Goal: Contribute content

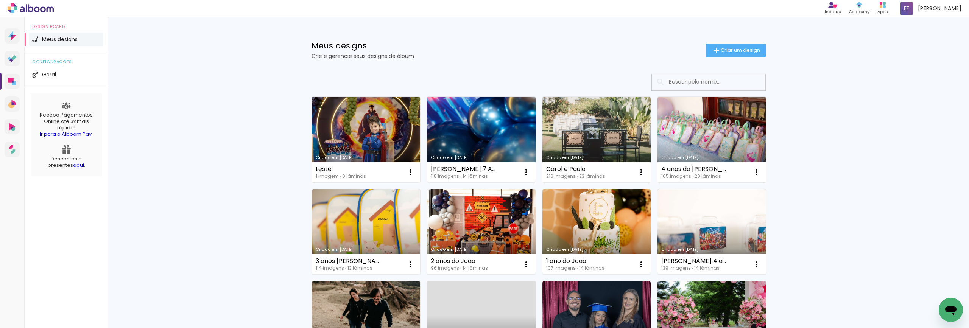
click at [468, 138] on link "Criado em [DATE]" at bounding box center [481, 140] width 109 height 86
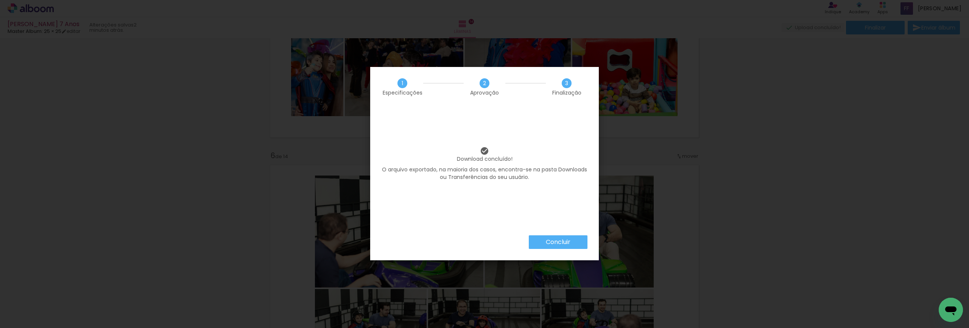
scroll to position [674, 0]
click at [0, 0] on slot "Concluir" at bounding box center [0, 0] width 0 height 0
